Goal: Task Accomplishment & Management: Use online tool/utility

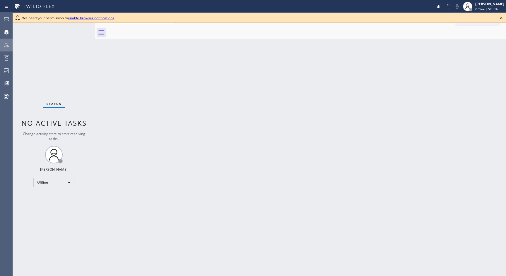
click at [5, 44] on icon at bounding box center [6, 45] width 5 height 5
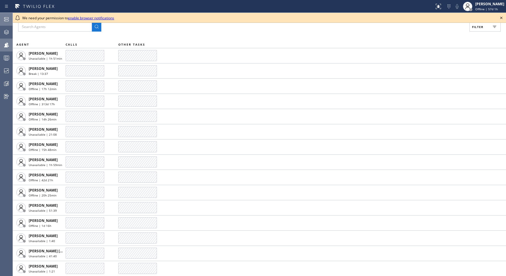
click at [10, 15] on div at bounding box center [6, 19] width 13 height 12
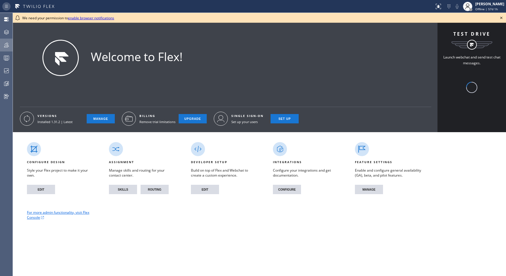
click at [7, 6] on icon at bounding box center [6, 6] width 3 height 3
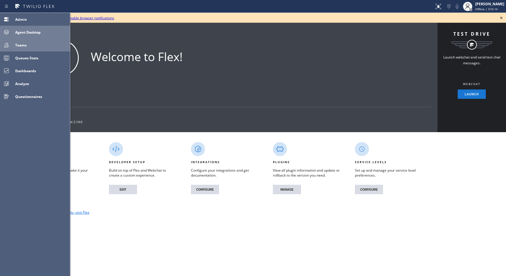
click at [34, 36] on div "Agent Desktop" at bounding box center [41, 33] width 57 height 10
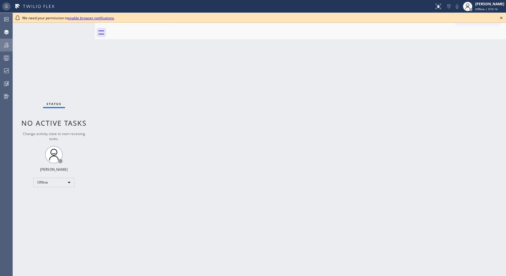
click at [6, 11] on div at bounding box center [7, 6] width 11 height 9
click at [4, 6] on icon at bounding box center [6, 6] width 7 height 7
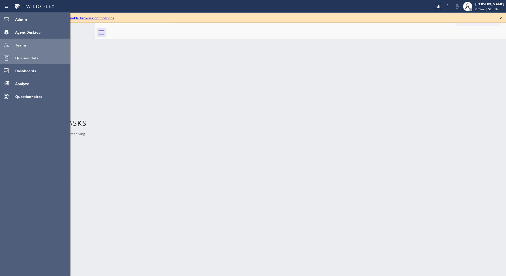
click at [27, 57] on span "Queues Stats" at bounding box center [26, 58] width 23 height 5
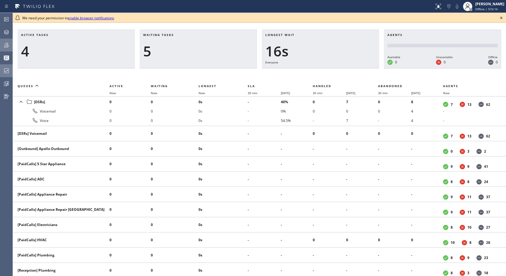
click at [4, 71] on icon at bounding box center [6, 70] width 5 height 5
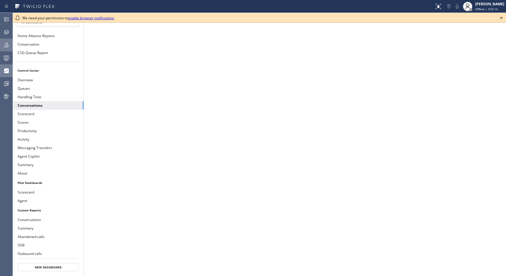
click at [500, 16] on icon at bounding box center [501, 17] width 7 height 7
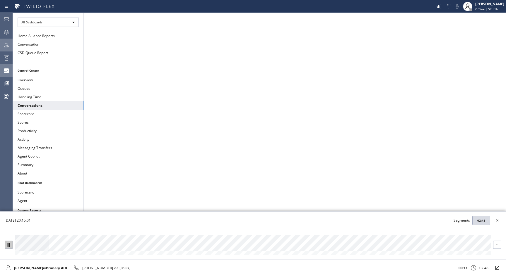
click at [11, 245] on div at bounding box center [9, 245] width 8 height 4
click at [7, 247] on button at bounding box center [9, 245] width 8 height 8
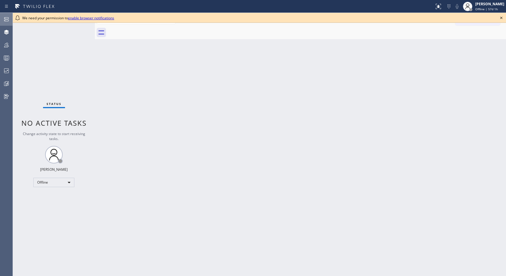
click at [6, 22] on icon at bounding box center [6, 19] width 7 height 7
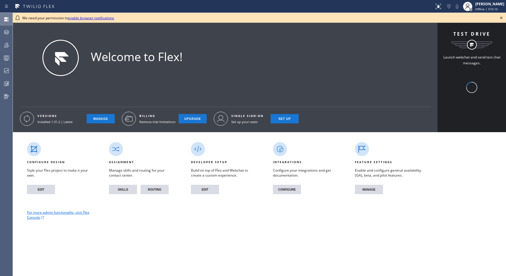
click at [6, 22] on icon at bounding box center [6, 19] width 7 height 7
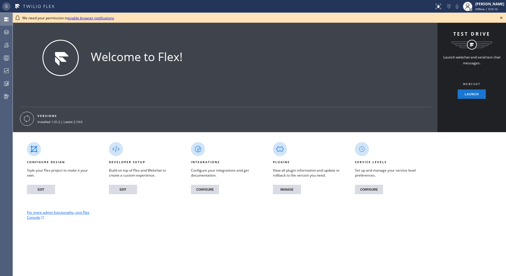
click at [7, 8] on icon at bounding box center [6, 6] width 7 height 7
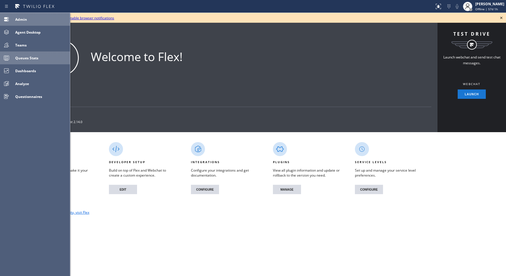
click at [31, 58] on span "Queues Stats" at bounding box center [26, 58] width 23 height 5
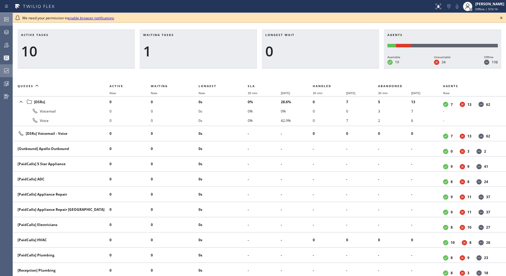
click at [3, 71] on icon at bounding box center [6, 70] width 7 height 7
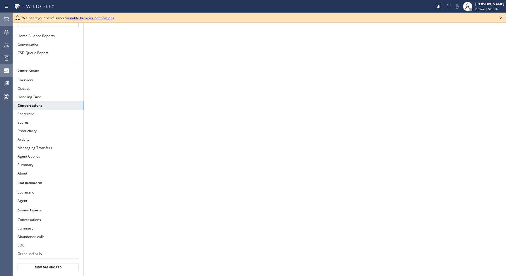
click at [499, 17] on icon at bounding box center [501, 17] width 7 height 7
